Goal: Task Accomplishment & Management: Manage account settings

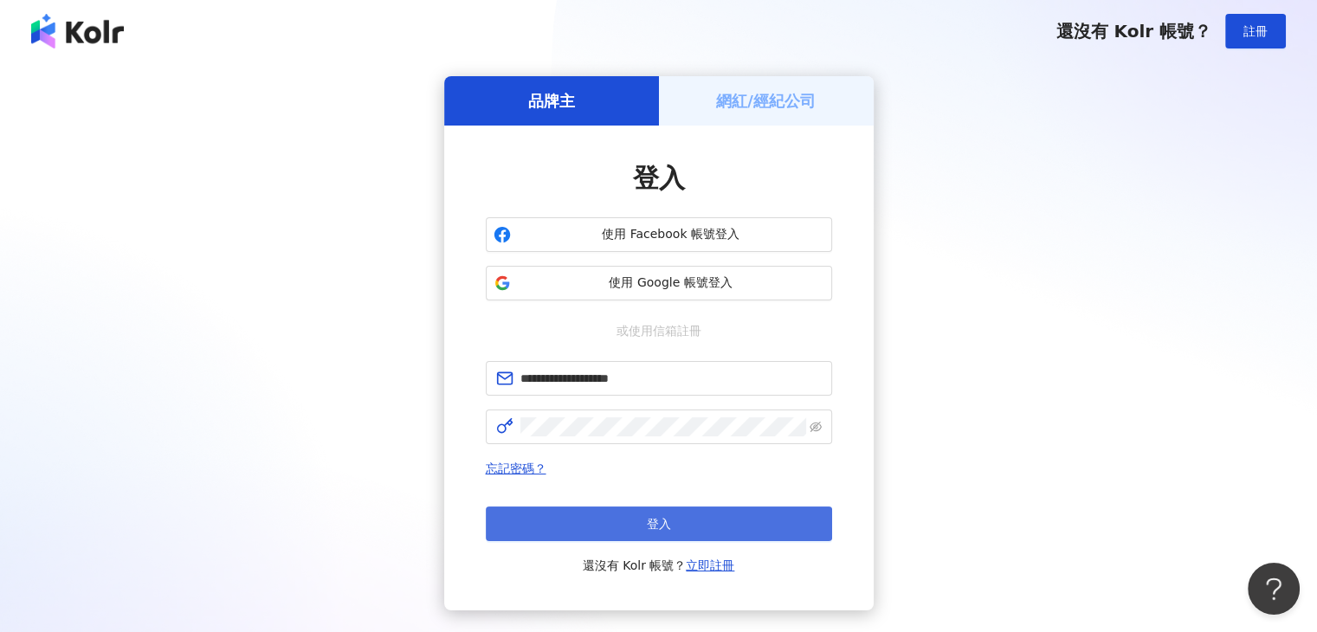
click at [636, 526] on button "登入" at bounding box center [659, 523] width 346 height 35
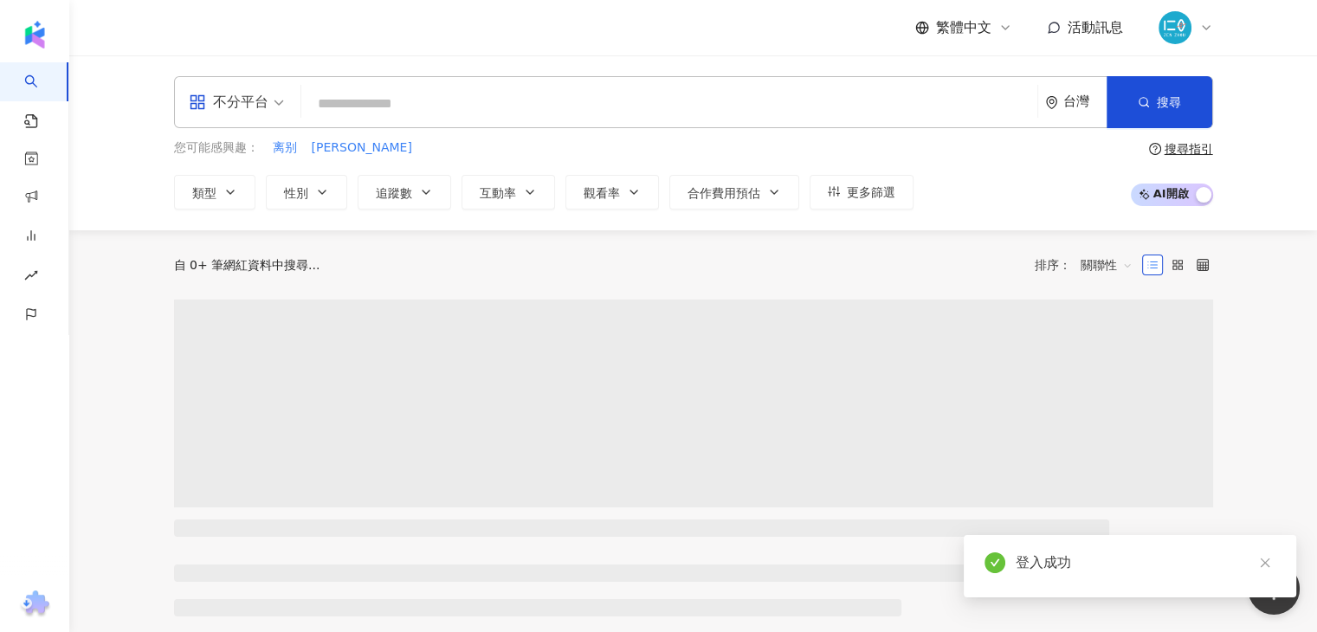
click at [1185, 34] on img at bounding box center [1174, 27] width 33 height 33
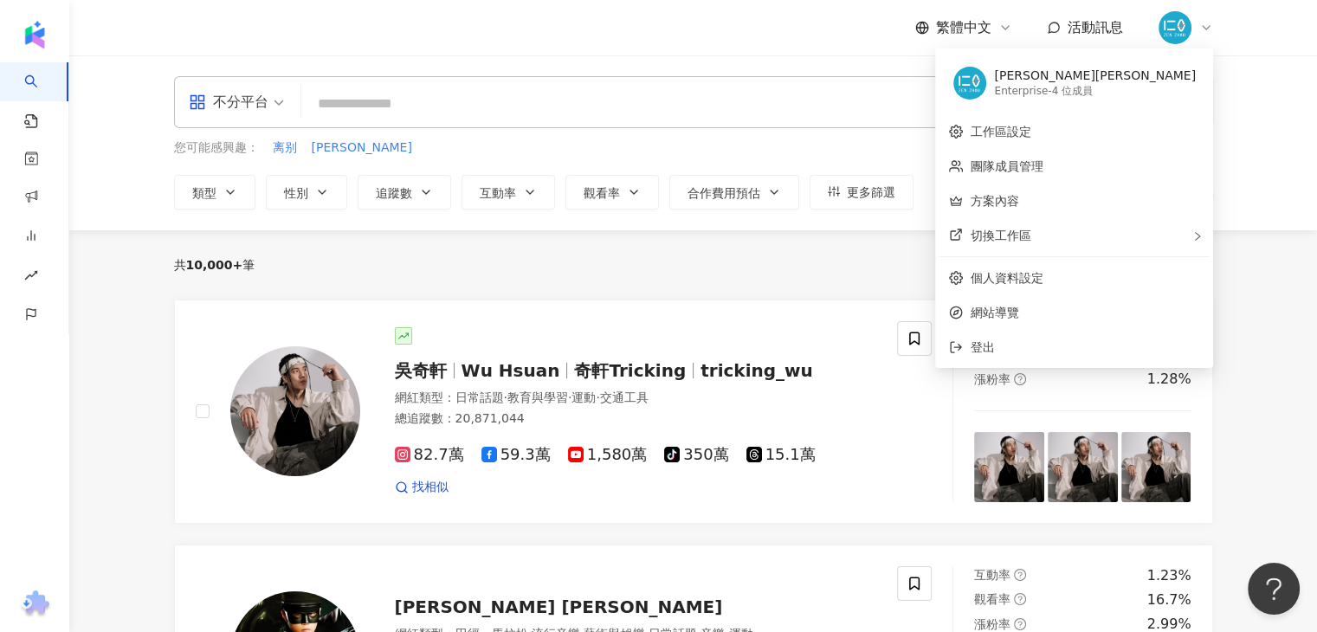
click at [1129, 97] on div "Enterprise - 4 位成員" at bounding box center [1095, 91] width 202 height 15
click at [1042, 162] on link "團隊成員管理" at bounding box center [1006, 166] width 73 height 14
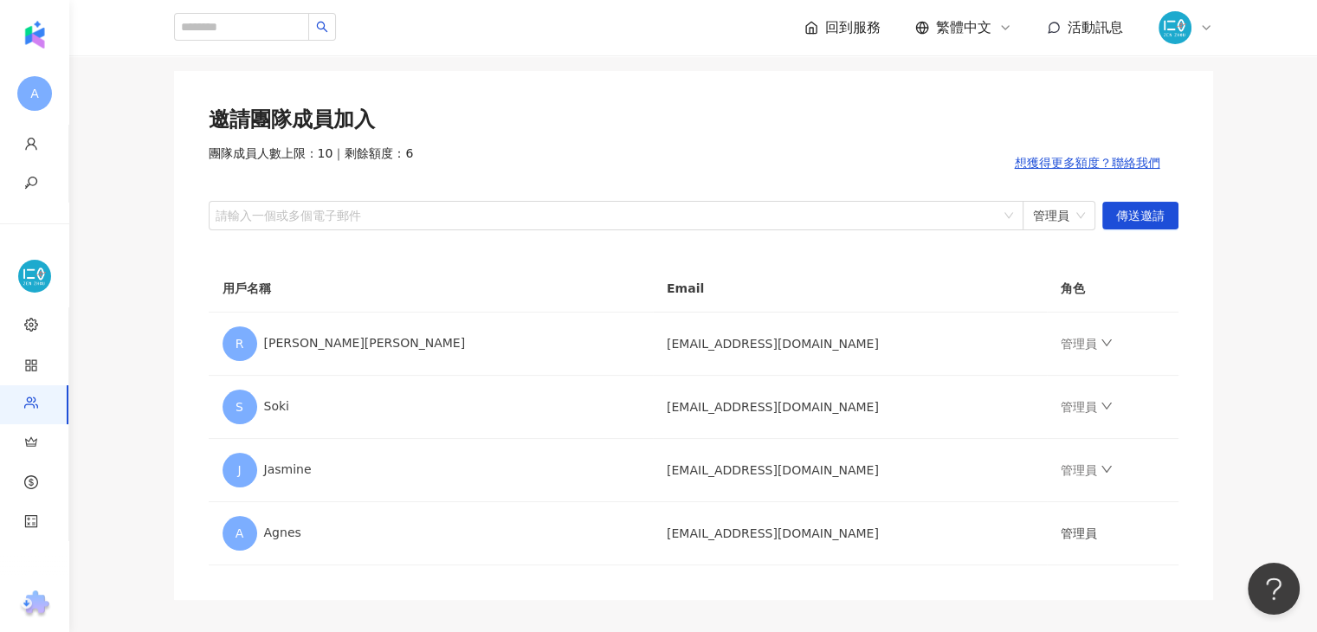
scroll to position [87, 0]
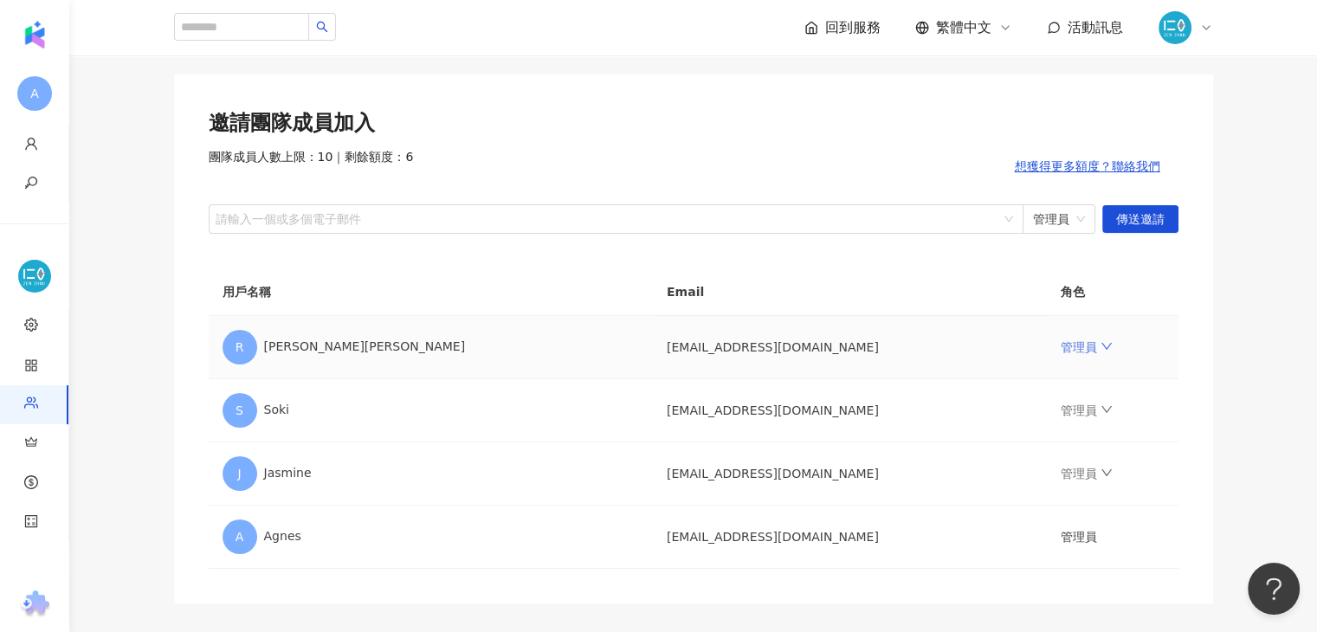
click at [1060, 340] on link "管理員" at bounding box center [1086, 347] width 52 height 14
click at [1243, 315] on div "團隊成員管理 邀請團隊成員加入 團隊成員人數上限：10 ｜ 剩餘額度：6 想獲得更多額度？聯絡我們 請輸入一個或多個電子郵件 管理員 傳送邀請 用戶名稱 Em…" at bounding box center [693, 303] width 1108 height 600
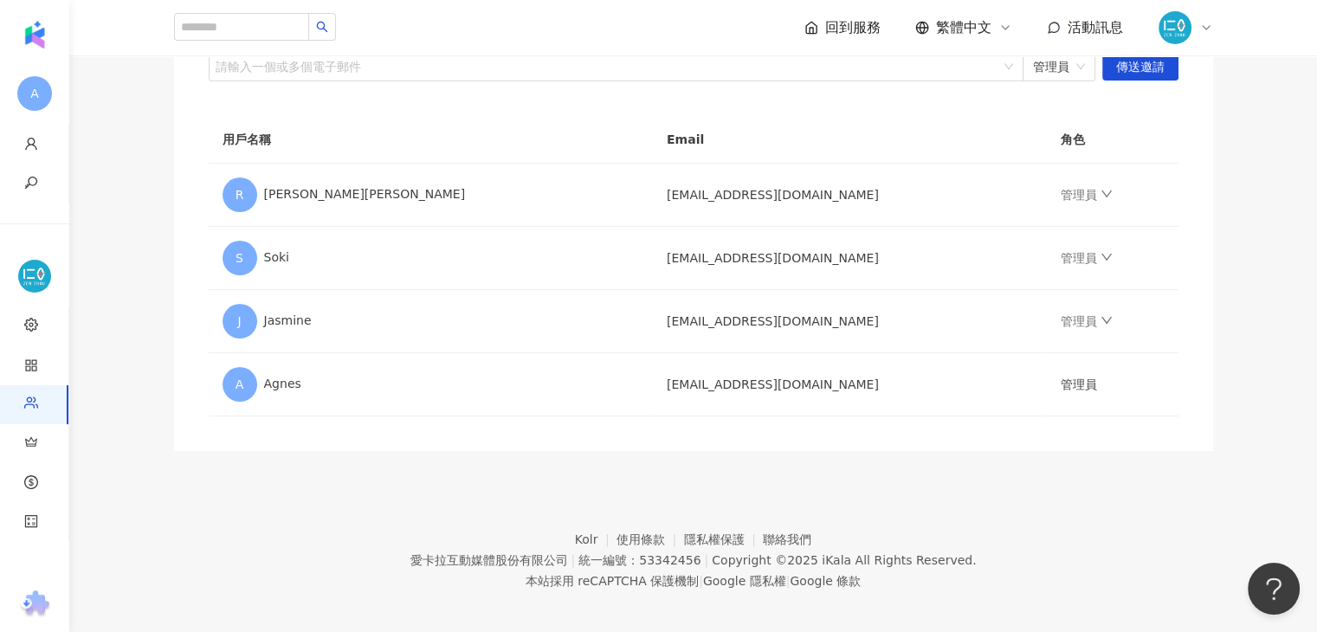
scroll to position [249, 0]
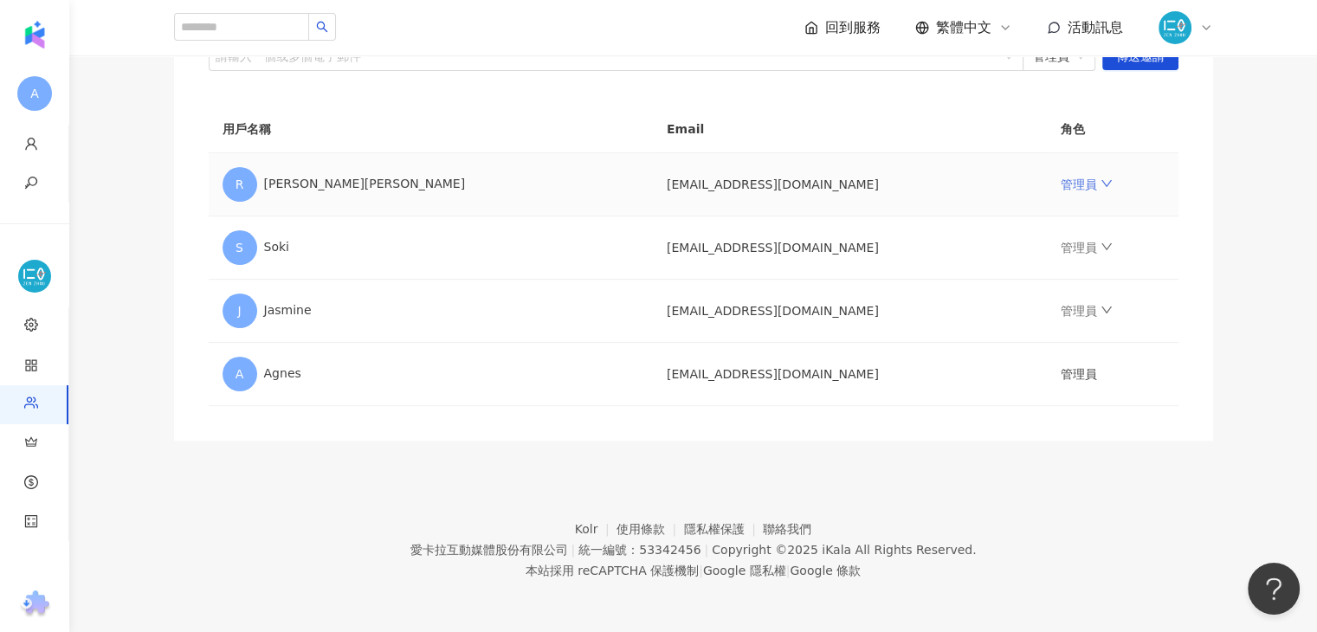
click at [1100, 179] on icon "down" at bounding box center [1106, 183] width 12 height 12
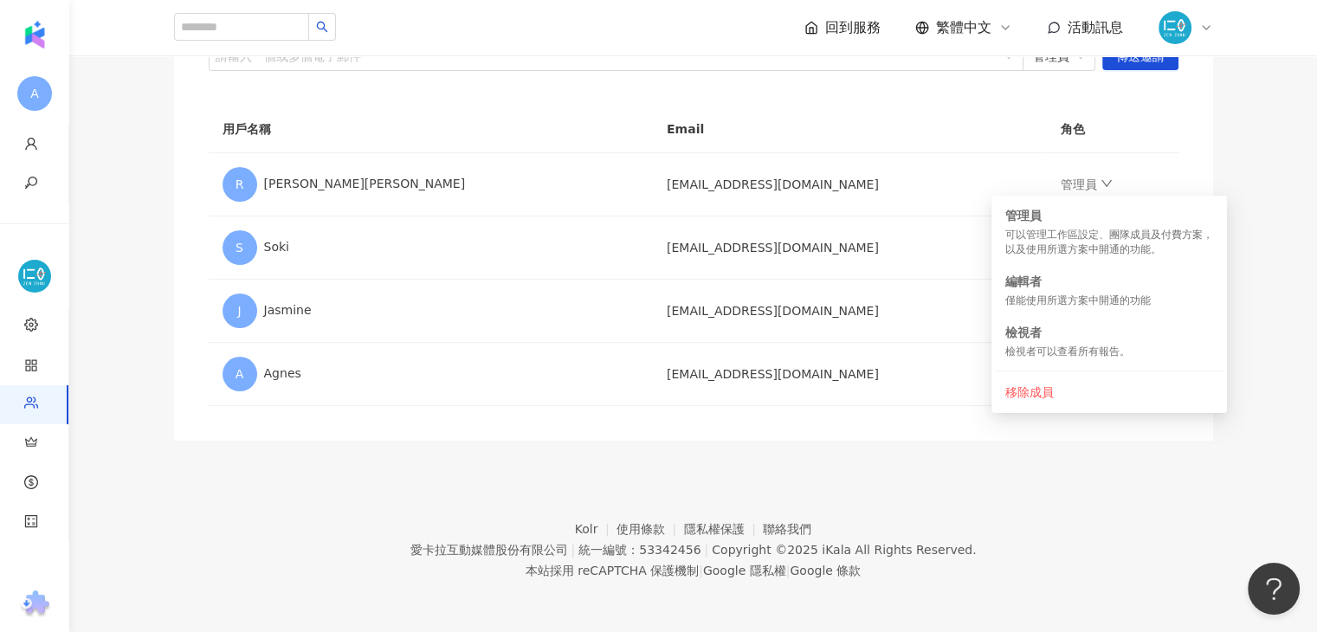
click at [1237, 132] on div "團隊成員管理 邀請團隊成員加入 團隊成員人數上限：10 ｜ 剩餘額度：6 想獲得更多額度？聯絡我們 請輸入一個或多個電子郵件 管理員 傳送邀請 用戶名稱 Em…" at bounding box center [693, 141] width 1108 height 600
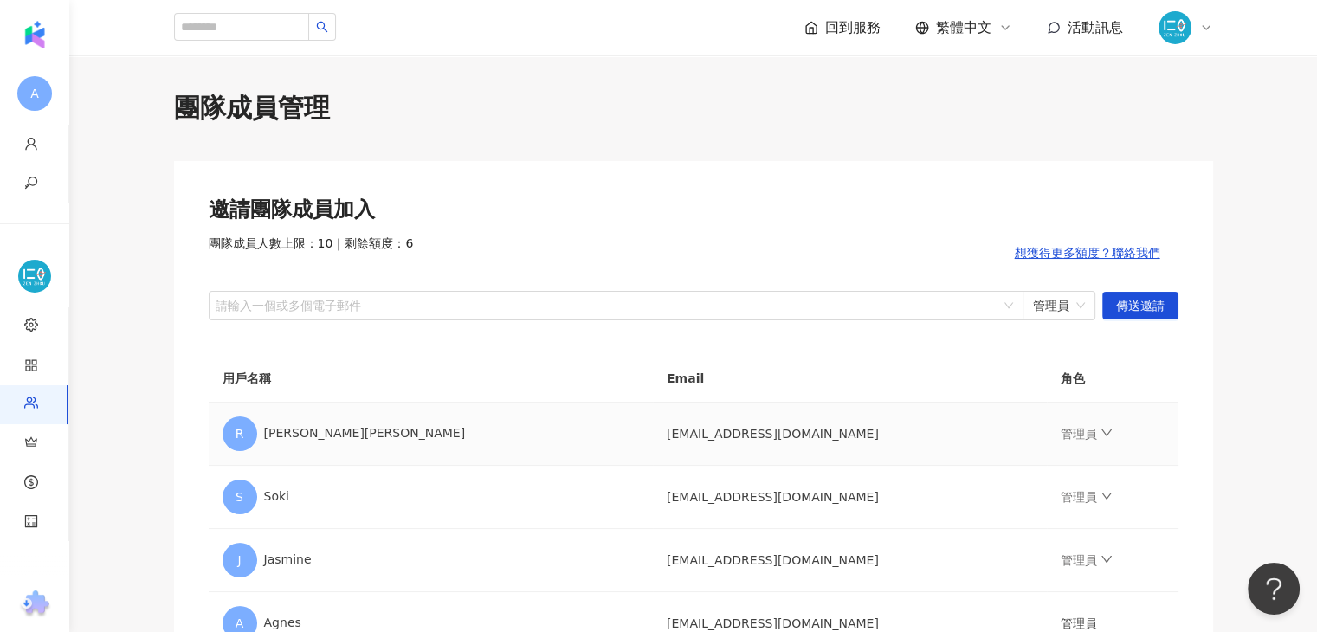
scroll to position [87, 0]
